Goal: Task Accomplishment & Management: Manage account settings

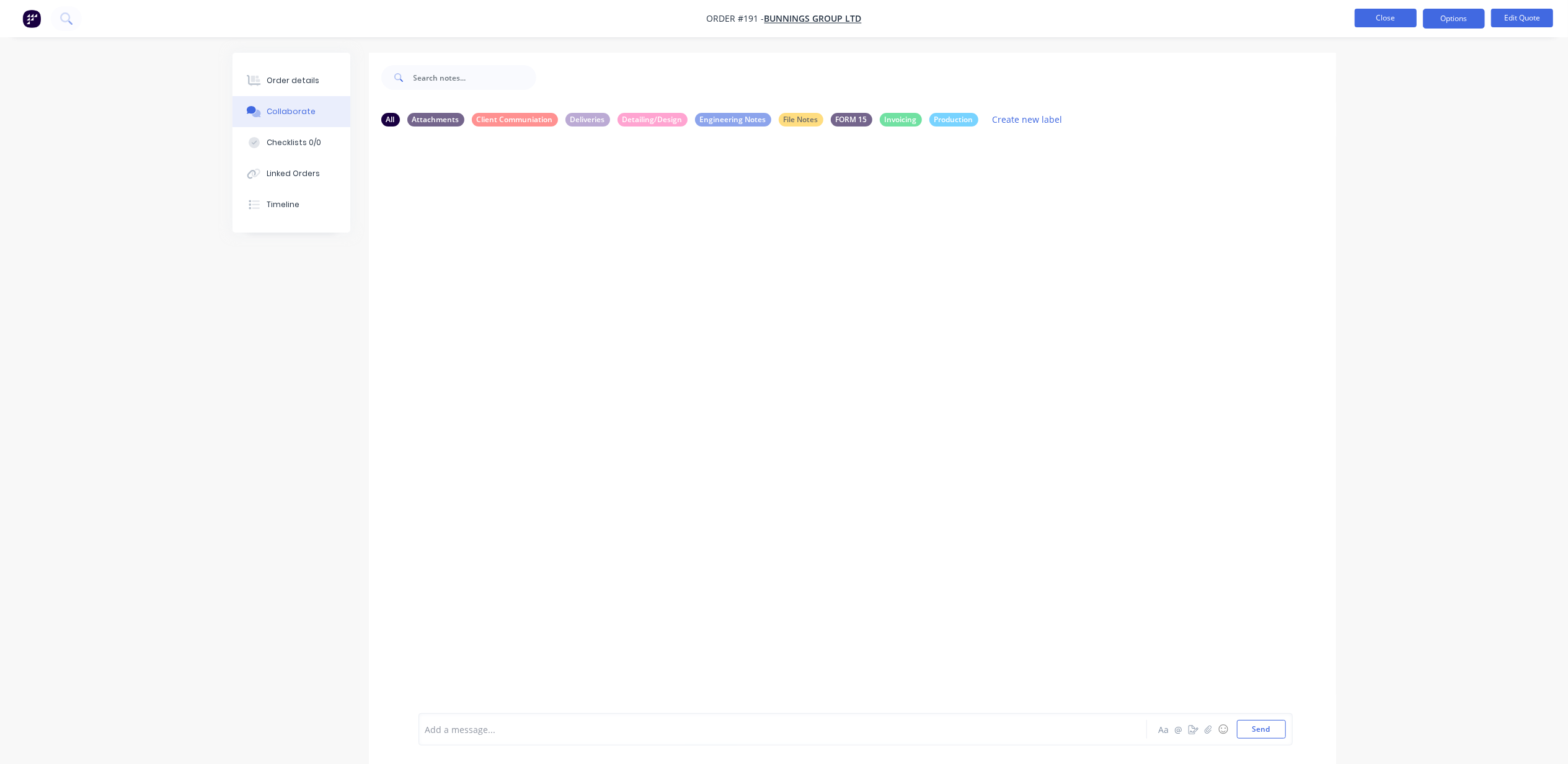
click at [1387, 20] on button "Close" at bounding box center [1386, 18] width 62 height 19
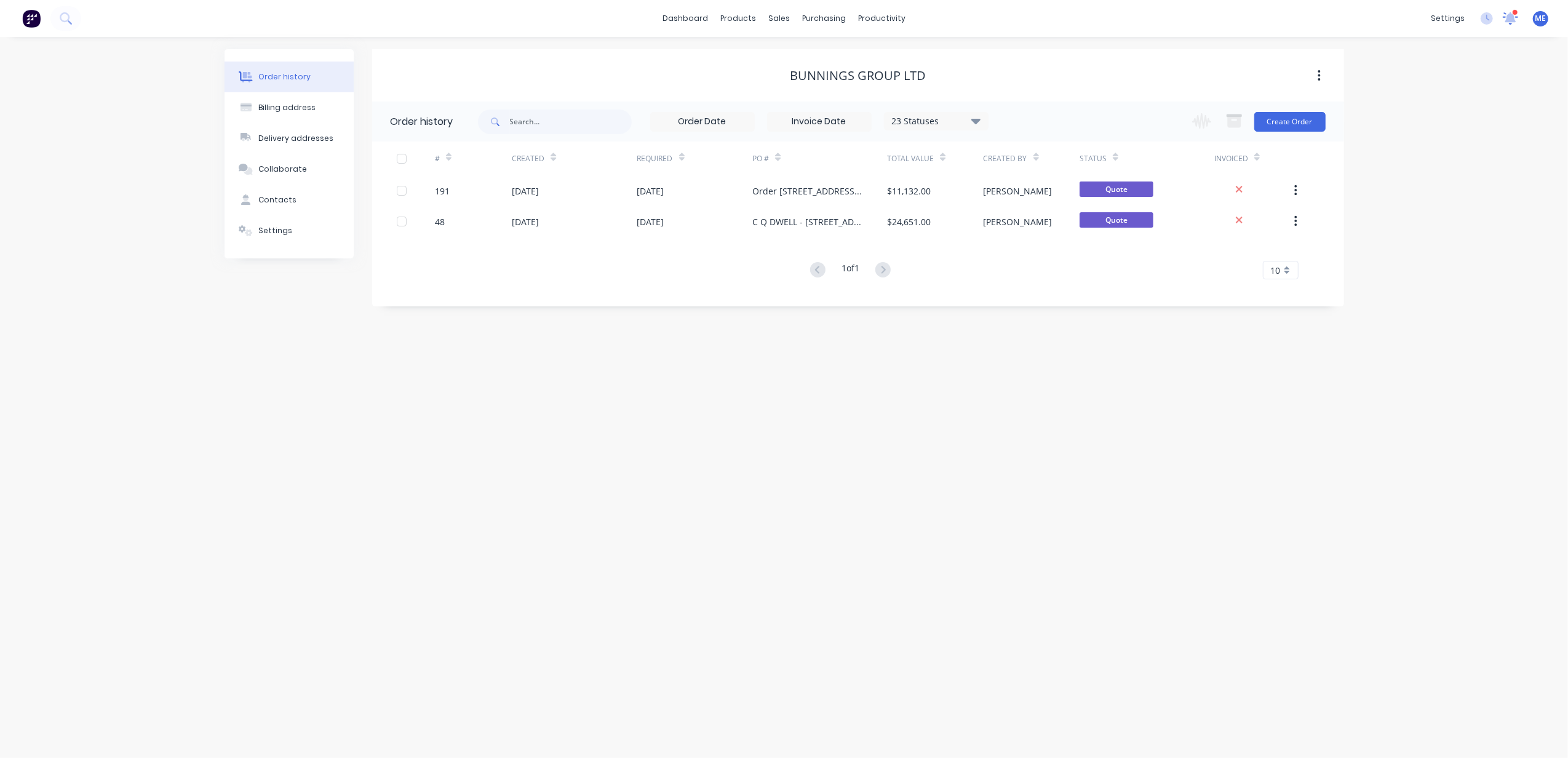
click at [1517, 18] on icon at bounding box center [1511, 18] width 16 height 13
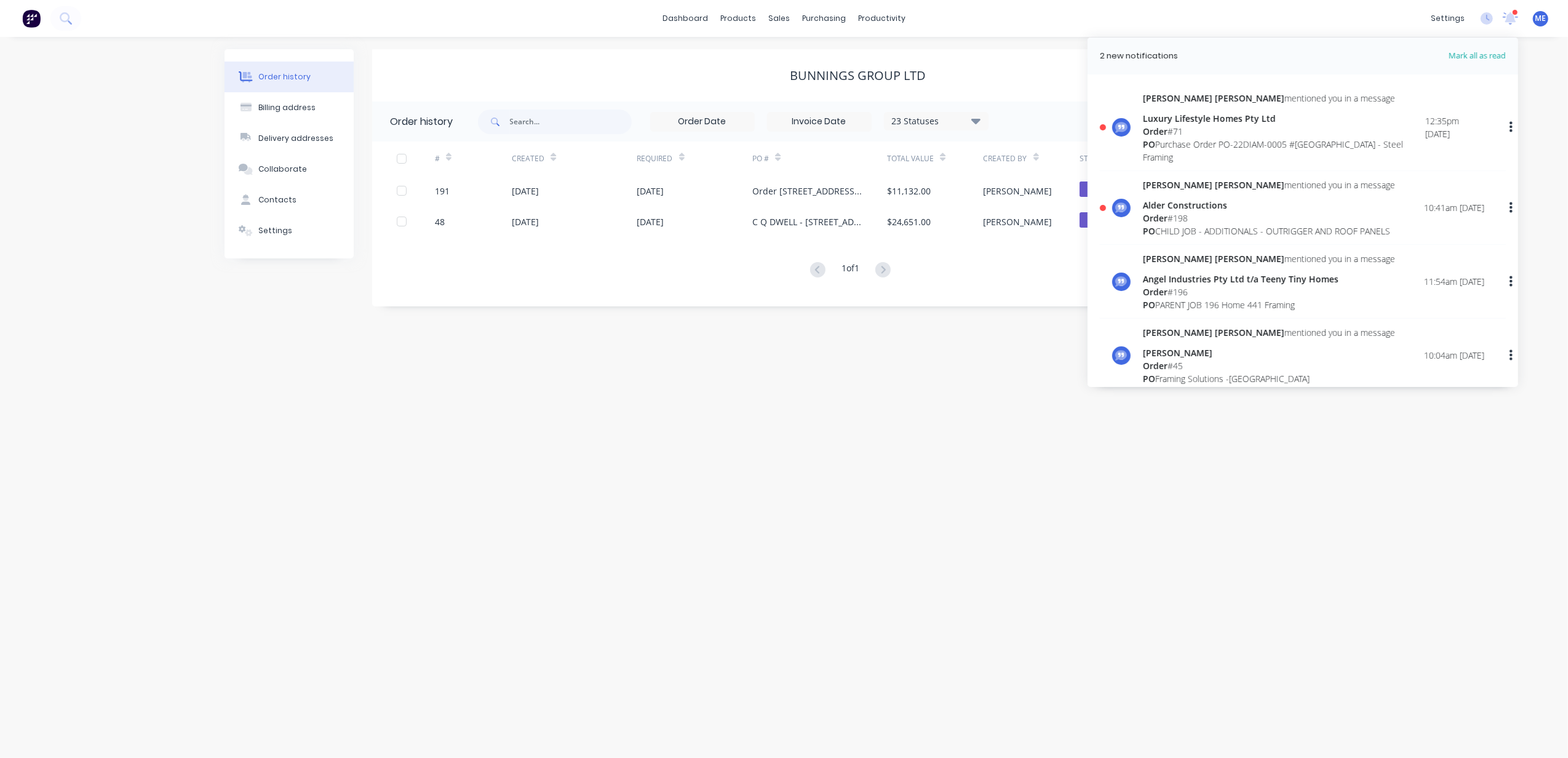
click at [123, 207] on div "Order history Billing address Delivery addresses Collaborate Contacts Settings …" at bounding box center [784, 398] width 1568 height 722
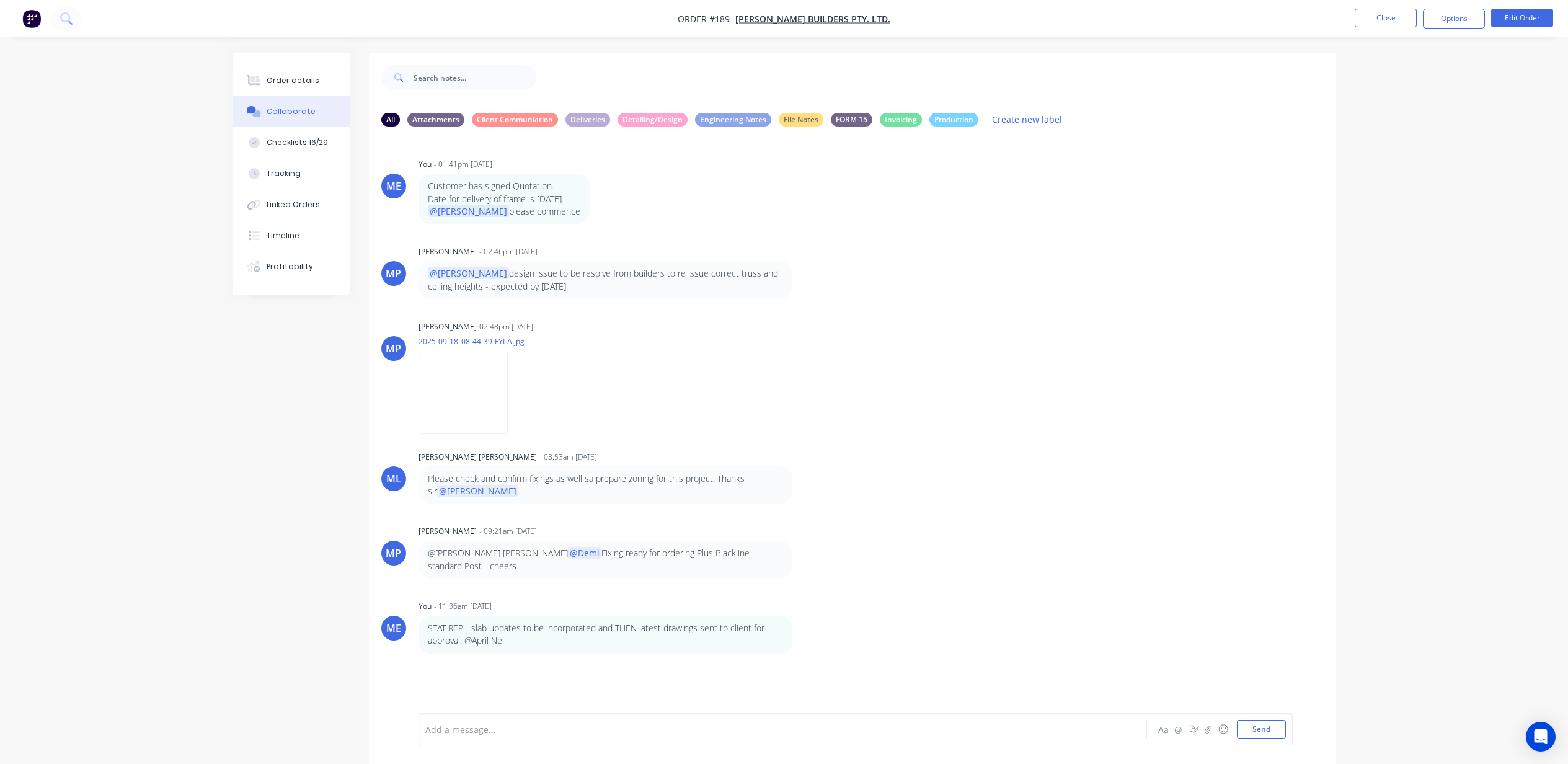
scroll to position [18, 0]
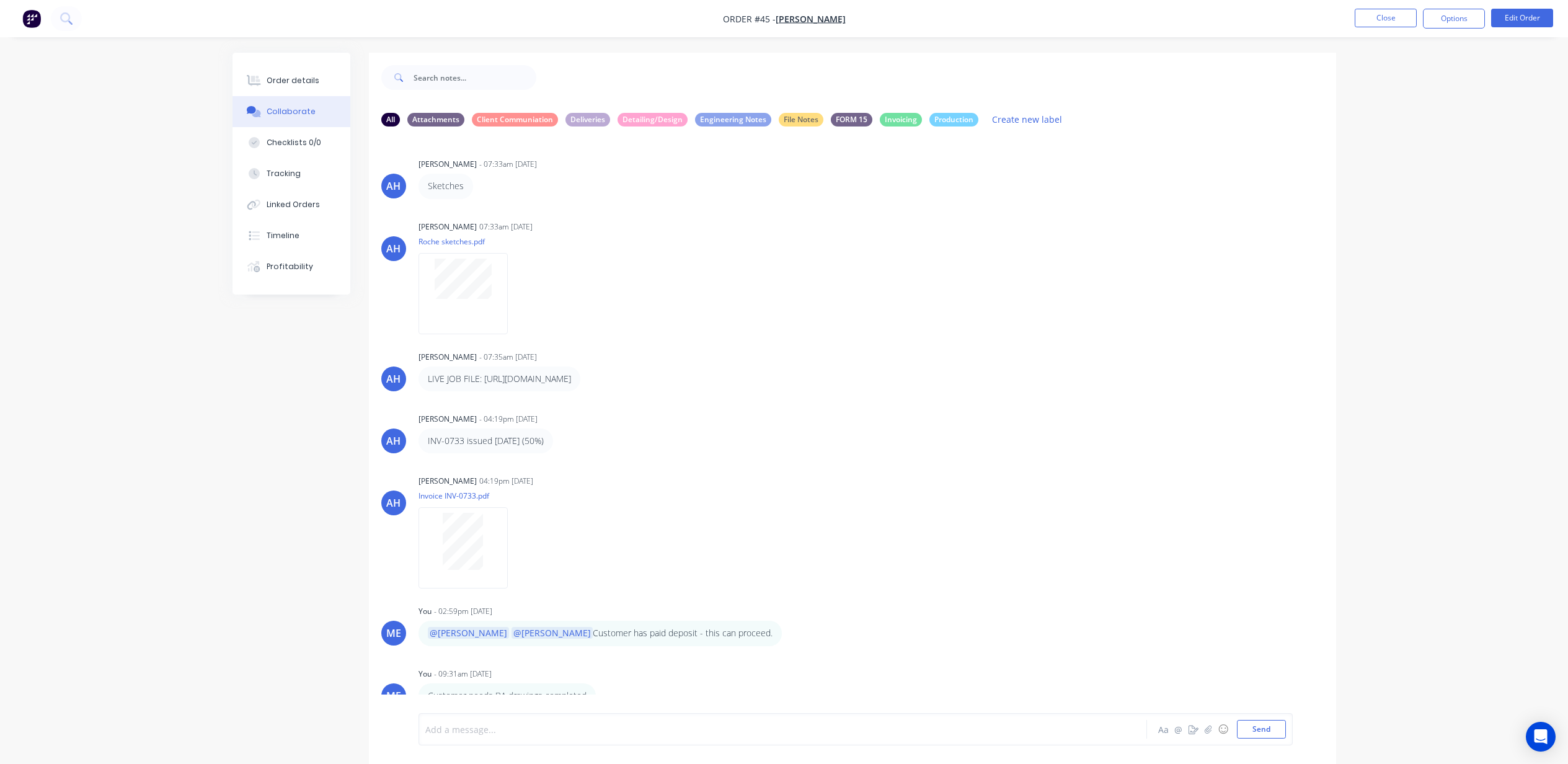
scroll to position [18, 0]
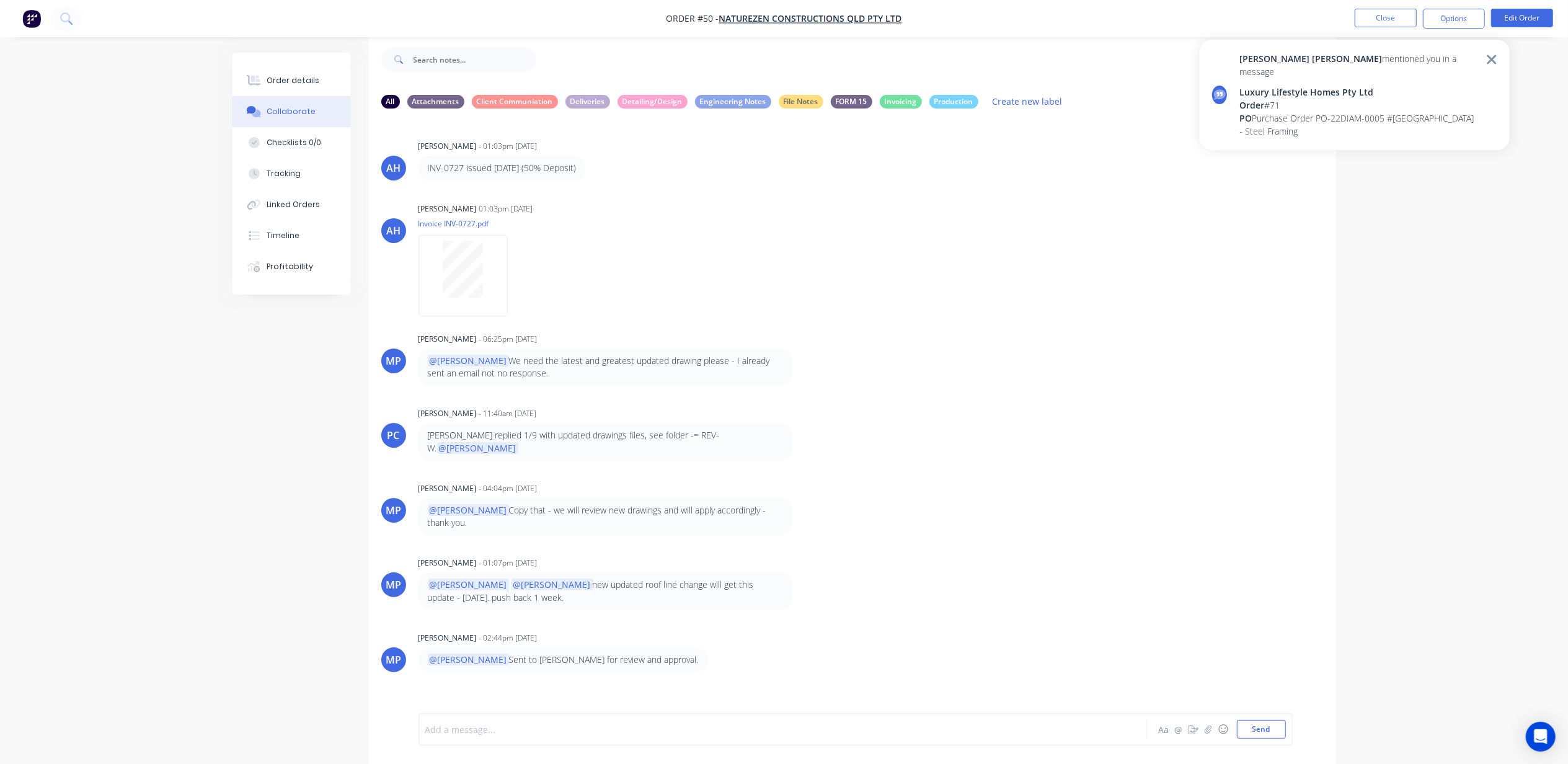
scroll to position [26, 0]
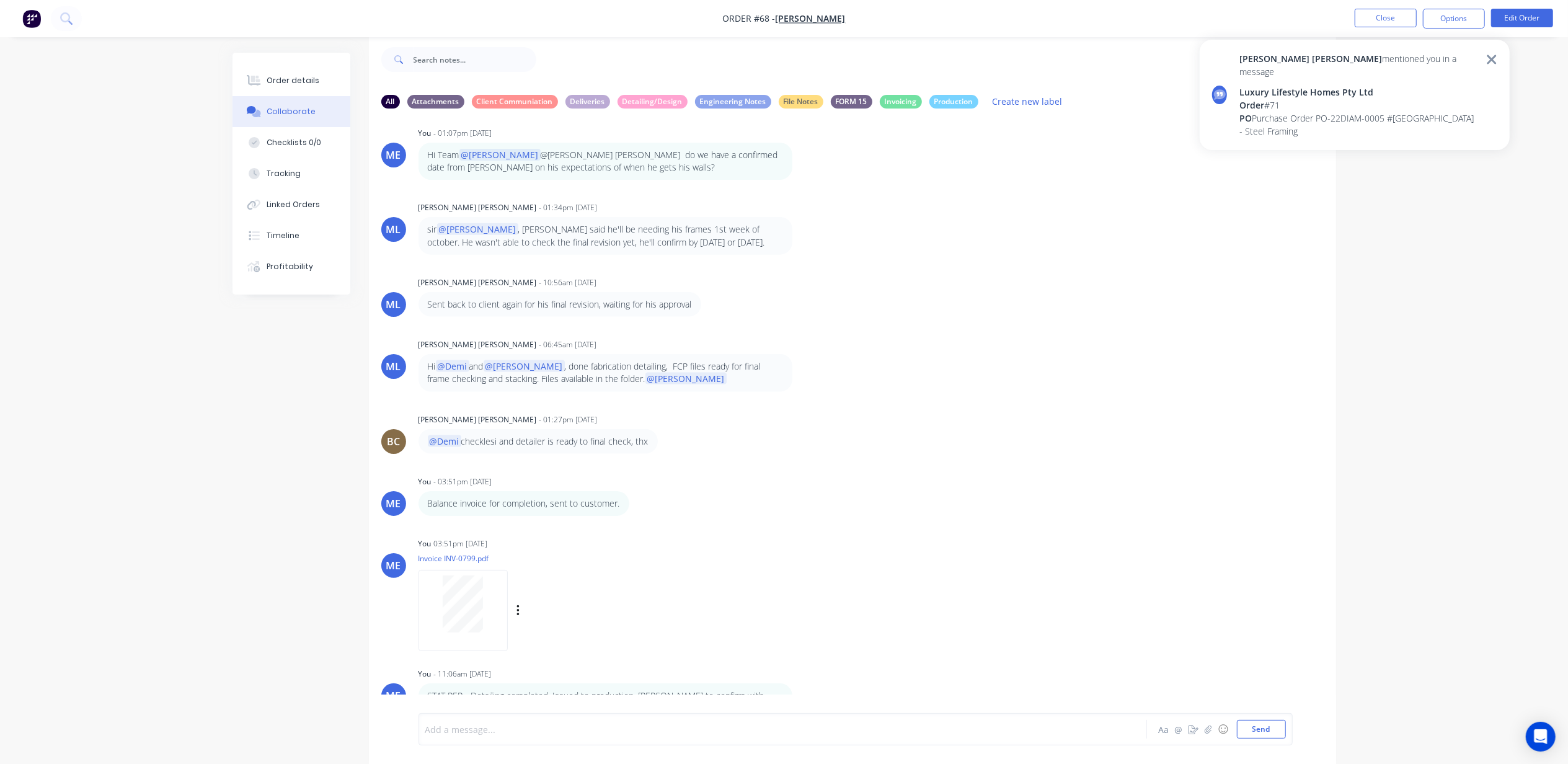
scroll to position [20, 0]
click at [598, 729] on div at bounding box center [748, 729] width 645 height 13
